Goal: Check status: Check status

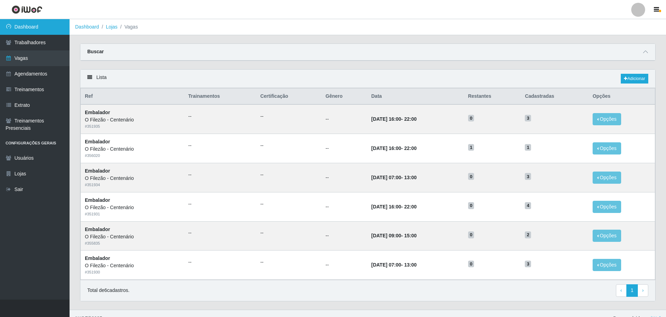
click at [43, 28] on link "Dashboard" at bounding box center [35, 27] width 70 height 16
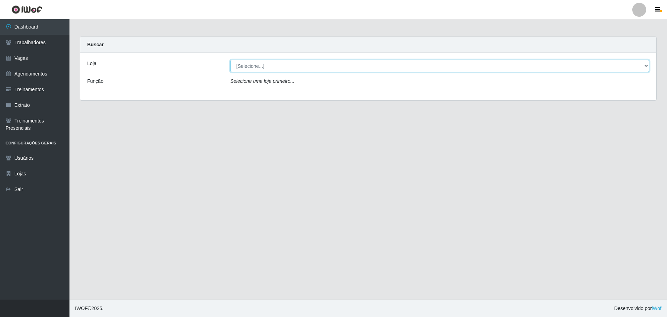
drag, startPoint x: 276, startPoint y: 64, endPoint x: 278, endPoint y: 70, distance: 6.5
click at [276, 64] on select "[Selecione...] Minimercado Filezão O Filezão - Centenário" at bounding box center [439, 66] width 419 height 12
select select "203"
click at [230, 60] on select "[Selecione...] Minimercado Filezão O Filezão - Centenário" at bounding box center [439, 66] width 419 height 12
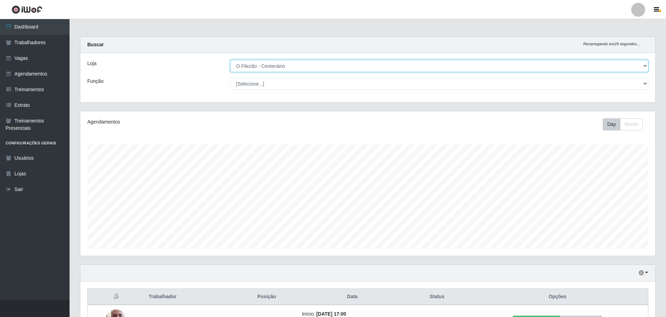
scroll to position [52, 0]
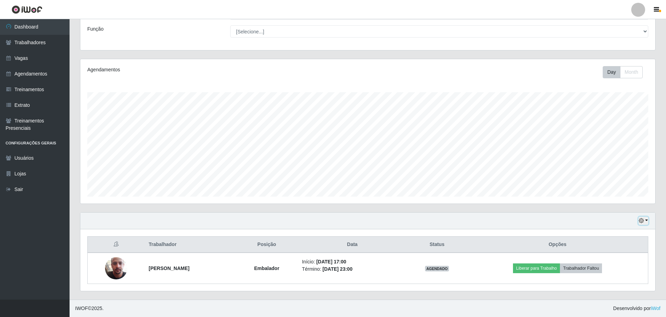
click at [644, 221] on button "button" at bounding box center [643, 221] width 10 height 8
click at [614, 182] on button "3 dias" at bounding box center [620, 180] width 55 height 15
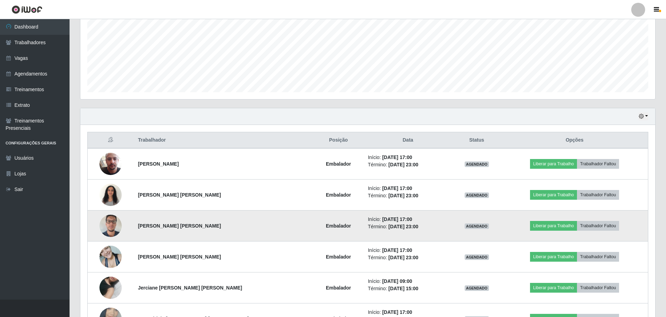
scroll to position [207, 0]
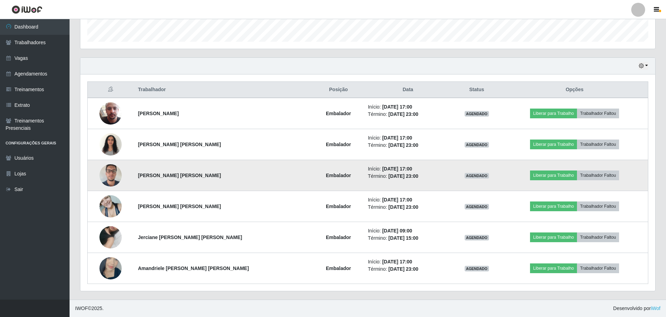
click at [227, 176] on td "[PERSON_NAME] [PERSON_NAME]" at bounding box center [223, 175] width 179 height 31
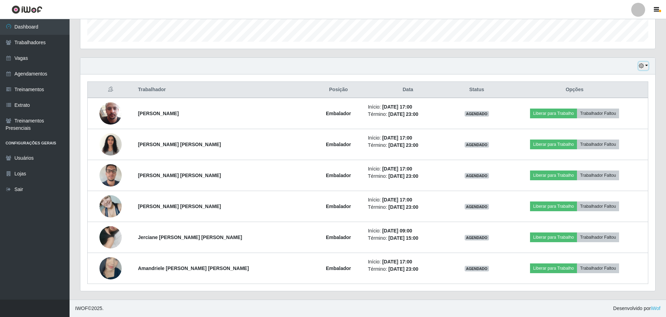
click at [645, 66] on button "button" at bounding box center [643, 66] width 10 height 8
click at [617, 125] on button "1 Semana" at bounding box center [620, 122] width 55 height 15
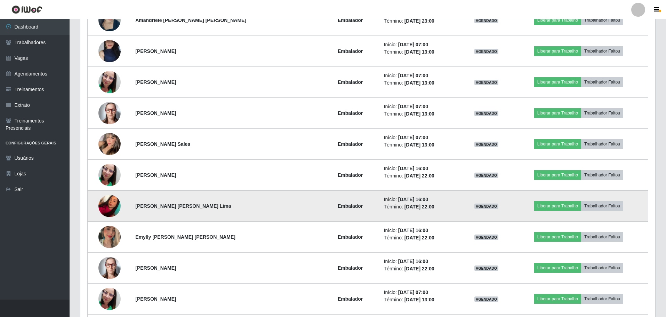
scroll to position [482, 0]
